Goal: Navigation & Orientation: Find specific page/section

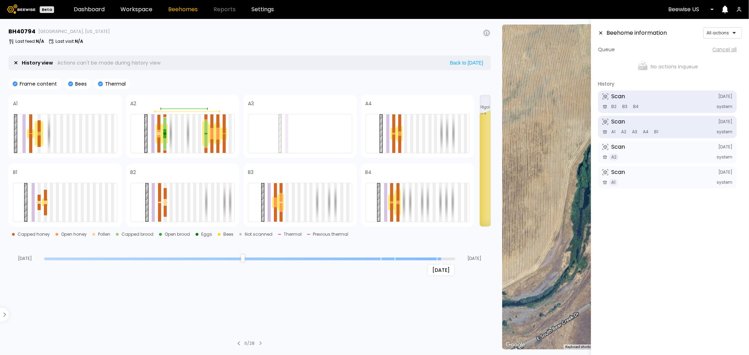
drag, startPoint x: 451, startPoint y: 259, endPoint x: 439, endPoint y: 258, distance: 11.6
click at [439, 258] on input "range" at bounding box center [249, 259] width 411 height 3
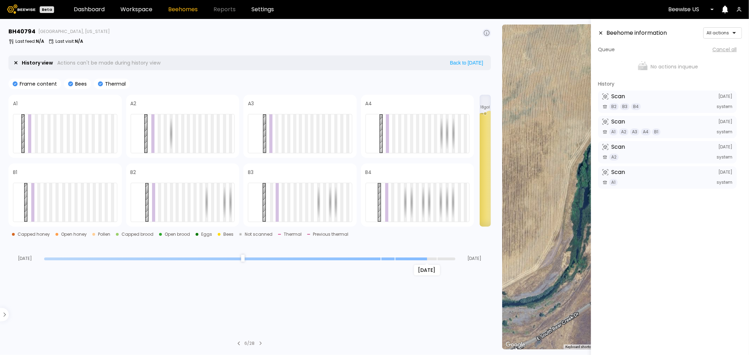
drag, startPoint x: 441, startPoint y: 257, endPoint x: 431, endPoint y: 258, distance: 10.9
click at [431, 258] on input "range" at bounding box center [249, 259] width 411 height 3
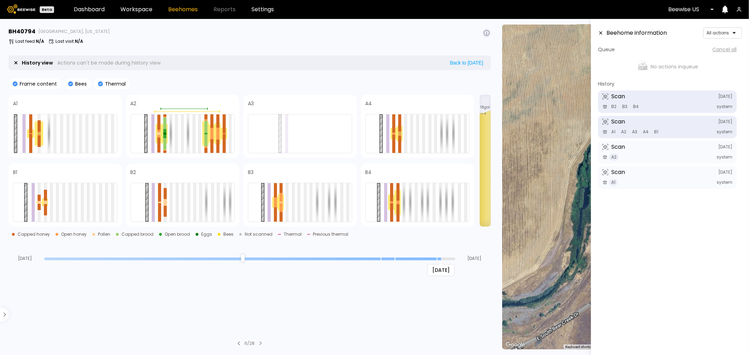
drag, startPoint x: 426, startPoint y: 258, endPoint x: 437, endPoint y: 260, distance: 11.4
click at [437, 260] on input "range" at bounding box center [249, 259] width 411 height 3
click at [438, 261] on input "range" at bounding box center [249, 259] width 411 height 3
click at [435, 260] on input "range" at bounding box center [249, 259] width 411 height 3
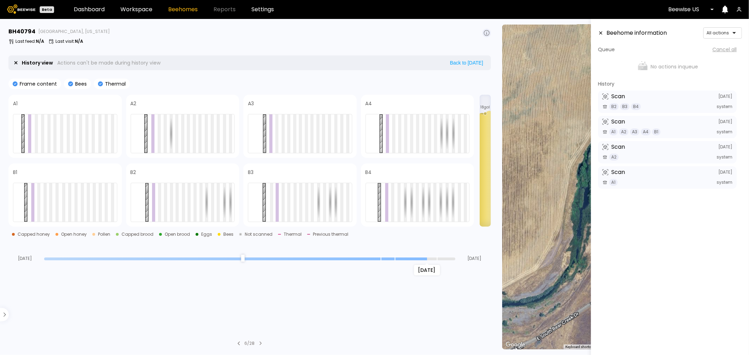
drag, startPoint x: 438, startPoint y: 258, endPoint x: 425, endPoint y: 257, distance: 13.0
click at [425, 258] on input "range" at bounding box center [249, 259] width 411 height 3
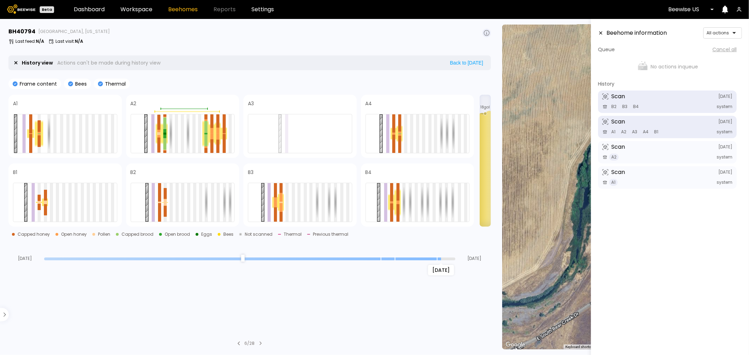
drag, startPoint x: 425, startPoint y: 261, endPoint x: 435, endPoint y: 262, distance: 10.0
type input "*"
click at [435, 261] on input "range" at bounding box center [249, 259] width 411 height 3
drag, startPoint x: 126, startPoint y: 8, endPoint x: 131, endPoint y: 18, distance: 11.3
click at [127, 8] on link "Workspace" at bounding box center [136, 10] width 32 height 6
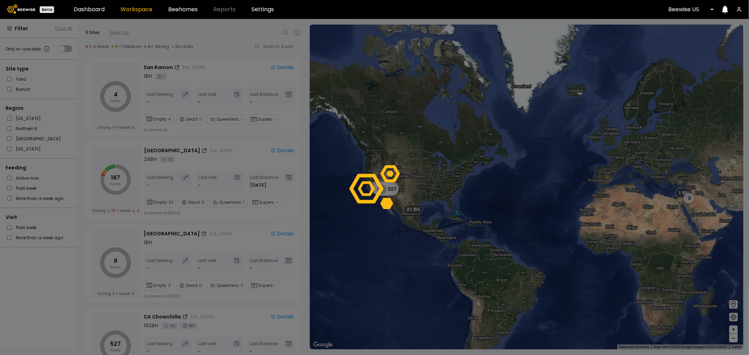
click at [119, 176] on div at bounding box center [374, 187] width 749 height 336
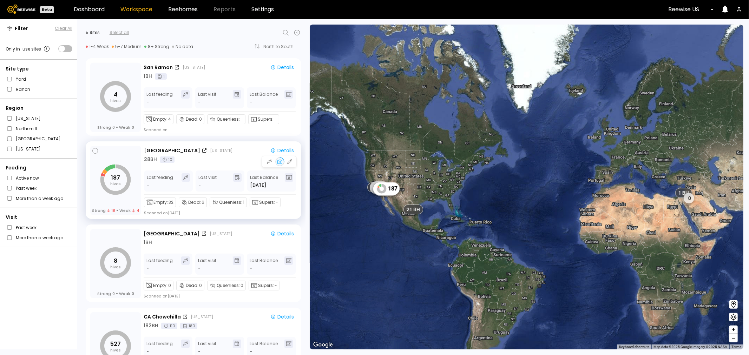
click at [120, 178] on icon "187 hives" at bounding box center [115, 179] width 31 height 31
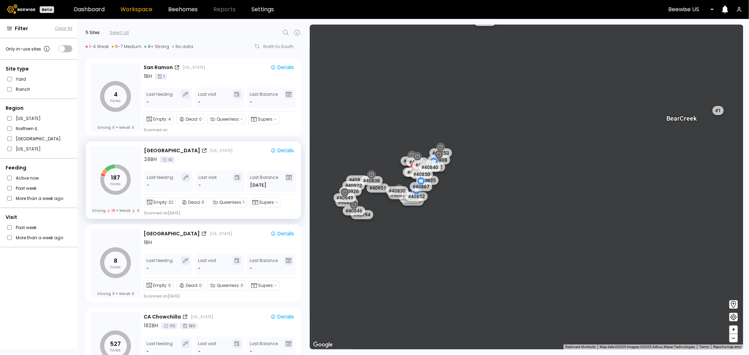
drag, startPoint x: 514, startPoint y: 263, endPoint x: 559, endPoint y: 267, distance: 45.5
click at [564, 262] on div "# 41205 # 41217 Bear Creek # 41201 # 41186 # 41245 # 41227 # 41242 # 41213 # 41…" at bounding box center [527, 187] width 434 height 325
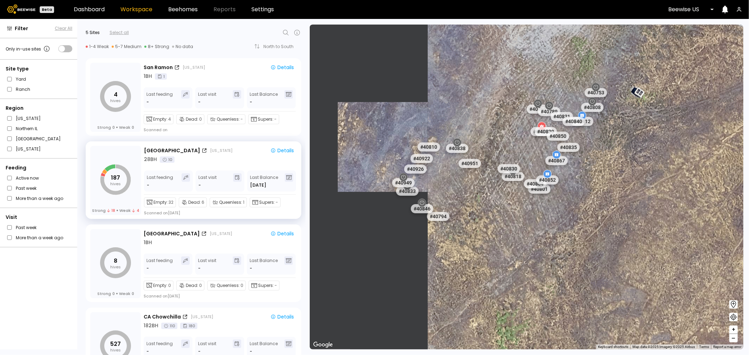
drag, startPoint x: 473, startPoint y: 252, endPoint x: 676, endPoint y: 314, distance: 212.9
click at [676, 314] on div "# 41205 # 41217 # 41201 # 41186 # 41245 # 41227 # 41242 # 41213 # 41341 # 41208…" at bounding box center [527, 187] width 434 height 325
